Goal: Task Accomplishment & Management: Manage account settings

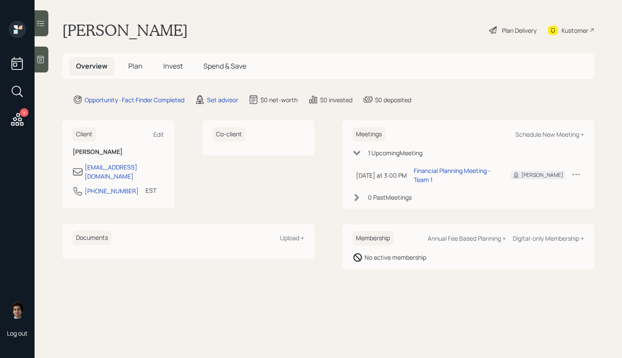
click at [204, 108] on main "Gilles Bouchacourt Plan Delivery Kustomer Overview Plan Invest Spend & Save Opp…" at bounding box center [328, 179] width 587 height 358
click at [212, 103] on div "Set advisor" at bounding box center [222, 99] width 31 height 9
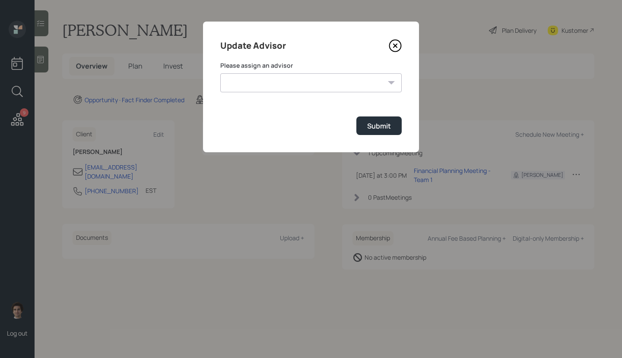
click at [264, 86] on select "Jonah Coleman Tyler End James DiStasi Treva Nostdahl Eric Schwartz Aleksandra S…" at bounding box center [310, 82] width 181 height 19
select select "59554aeb-d739-4552-90b9-0d27d70b4bf7"
click at [220, 73] on select "Jonah Coleman Tyler End James DiStasi Treva Nostdahl Eric Schwartz Aleksandra S…" at bounding box center [310, 82] width 181 height 19
click at [385, 122] on div "Submit" at bounding box center [379, 126] width 24 height 10
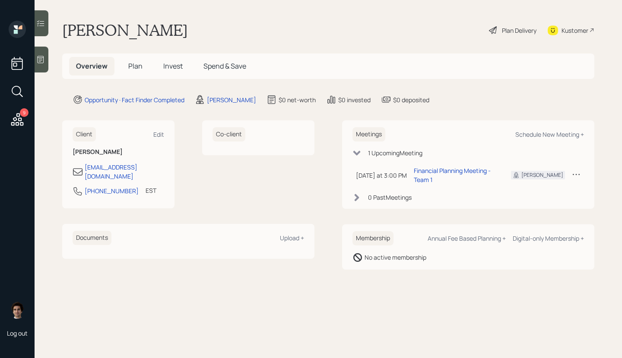
click at [574, 26] on div "Kustomer" at bounding box center [574, 30] width 27 height 9
click at [49, 57] on main "Gilles Bouchacourt Plan Delivery Kustomer Overview Plan Invest Spend & Save Opp…" at bounding box center [328, 179] width 587 height 358
click at [48, 58] on div at bounding box center [42, 60] width 14 height 26
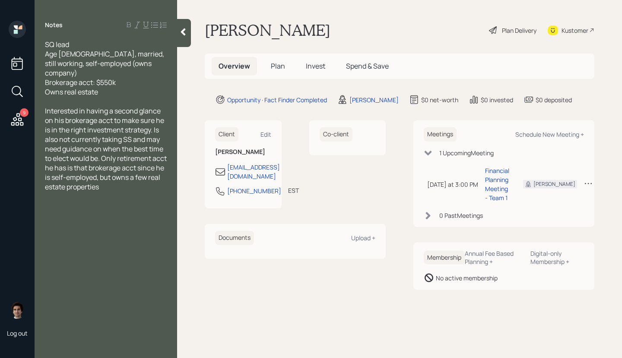
click at [270, 67] on h5 "Plan" at bounding box center [278, 66] width 28 height 19
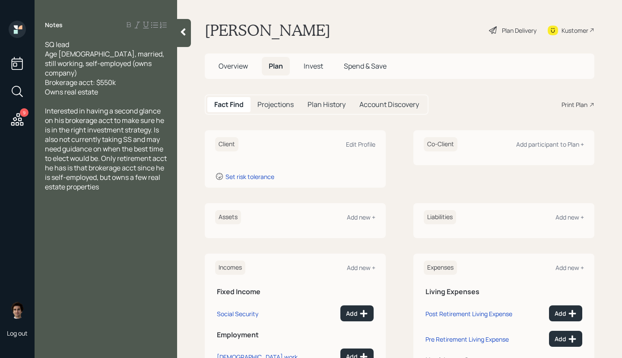
click at [242, 73] on h5 "Overview" at bounding box center [233, 66] width 43 height 19
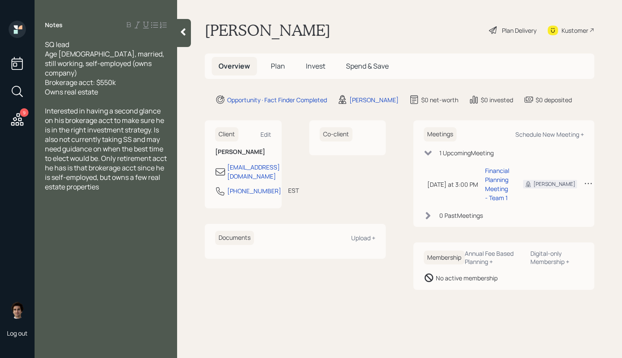
click at [526, 28] on div "Plan Delivery" at bounding box center [519, 30] width 35 height 9
